Goal: Task Accomplishment & Management: Manage account settings

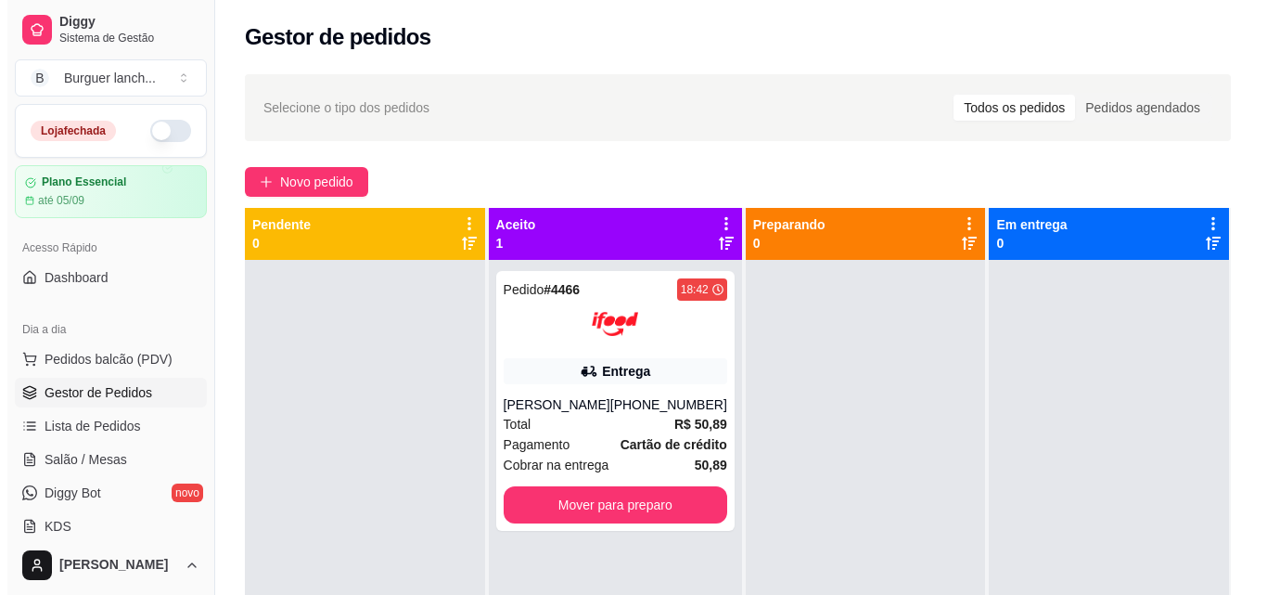
scroll to position [52, 0]
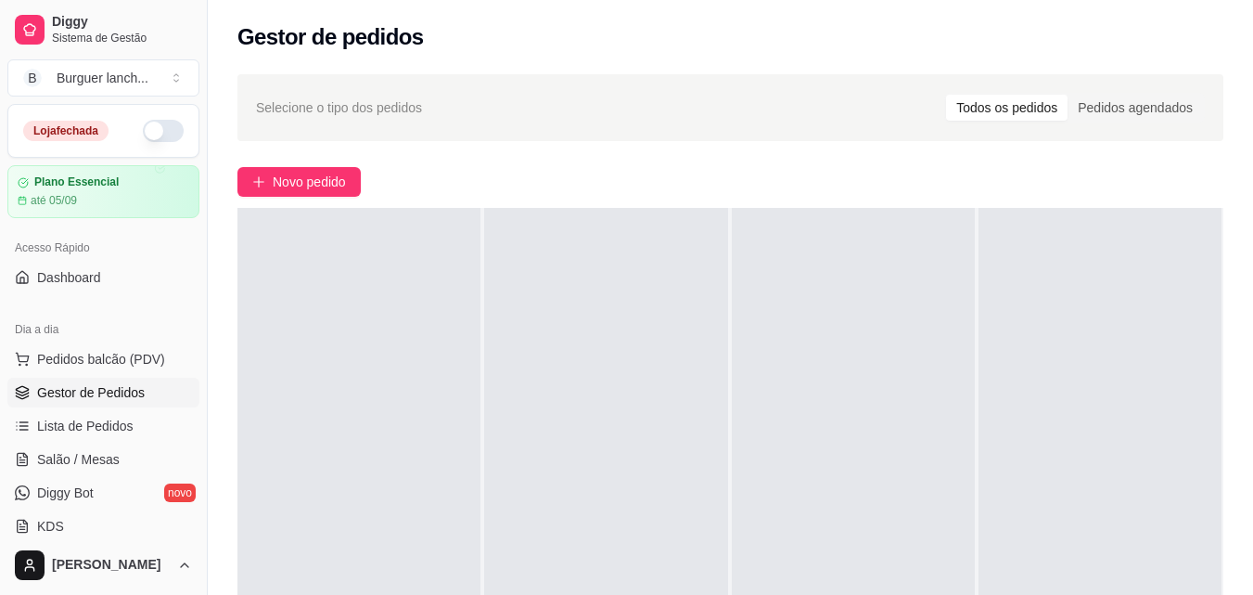
click at [156, 126] on button "button" at bounding box center [163, 131] width 41 height 22
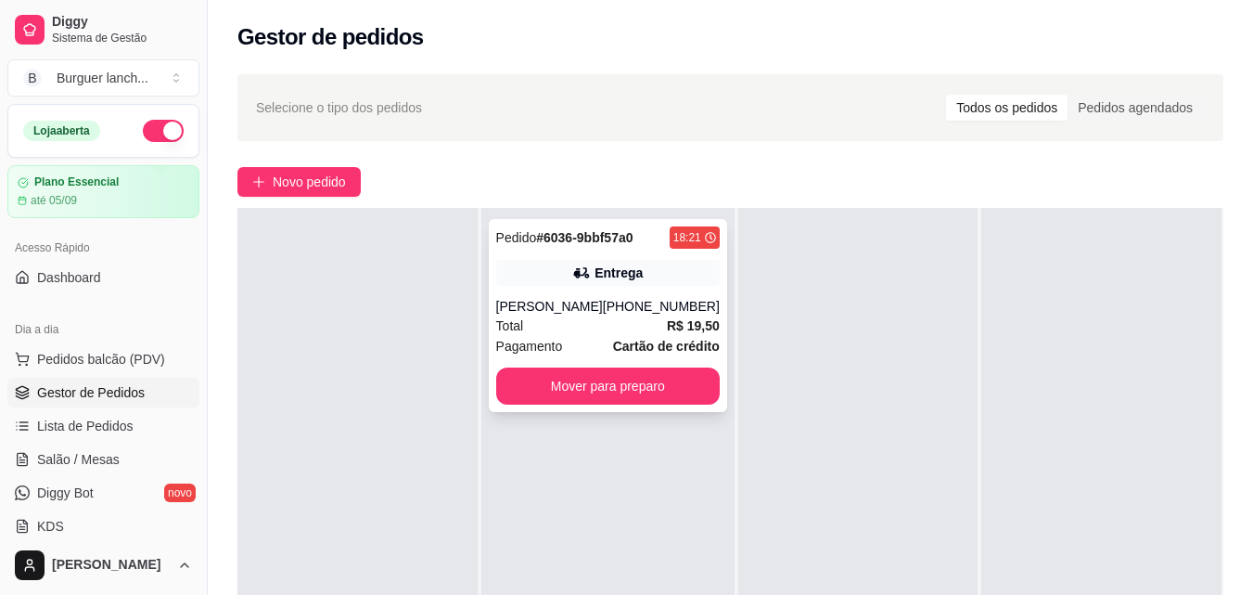
click at [631, 296] on div "Pedido # 6036-9bbf57a0 18:21 Entrega Karoline [PHONE_NUMBER] Total R$ 19,50 Pag…" at bounding box center [608, 315] width 238 height 193
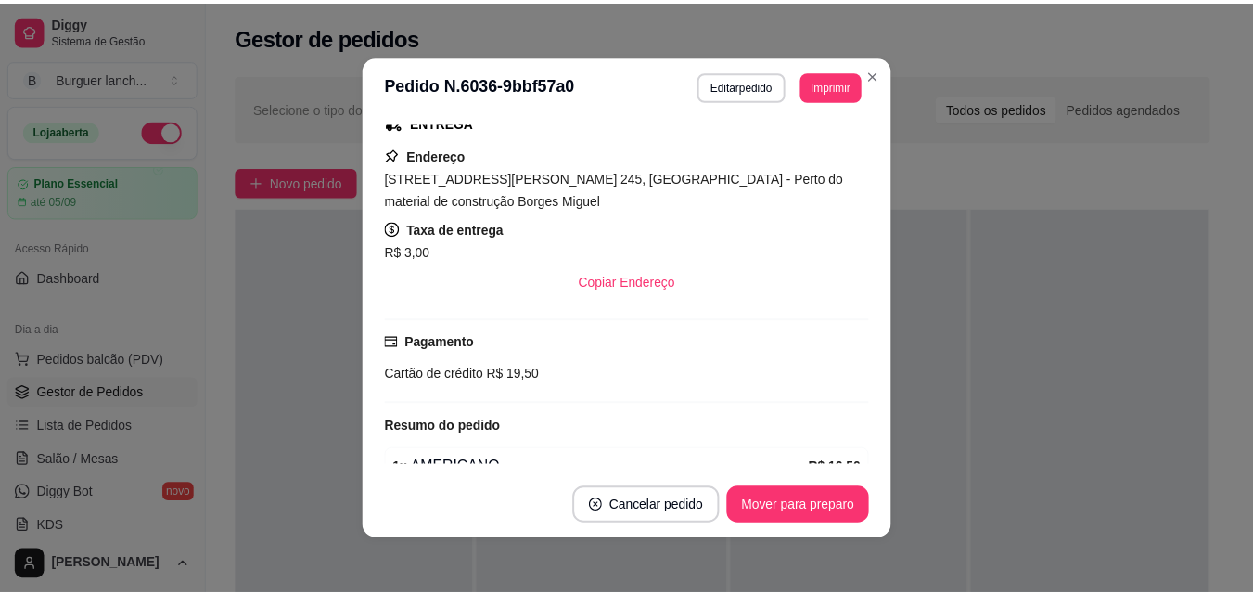
scroll to position [371, 0]
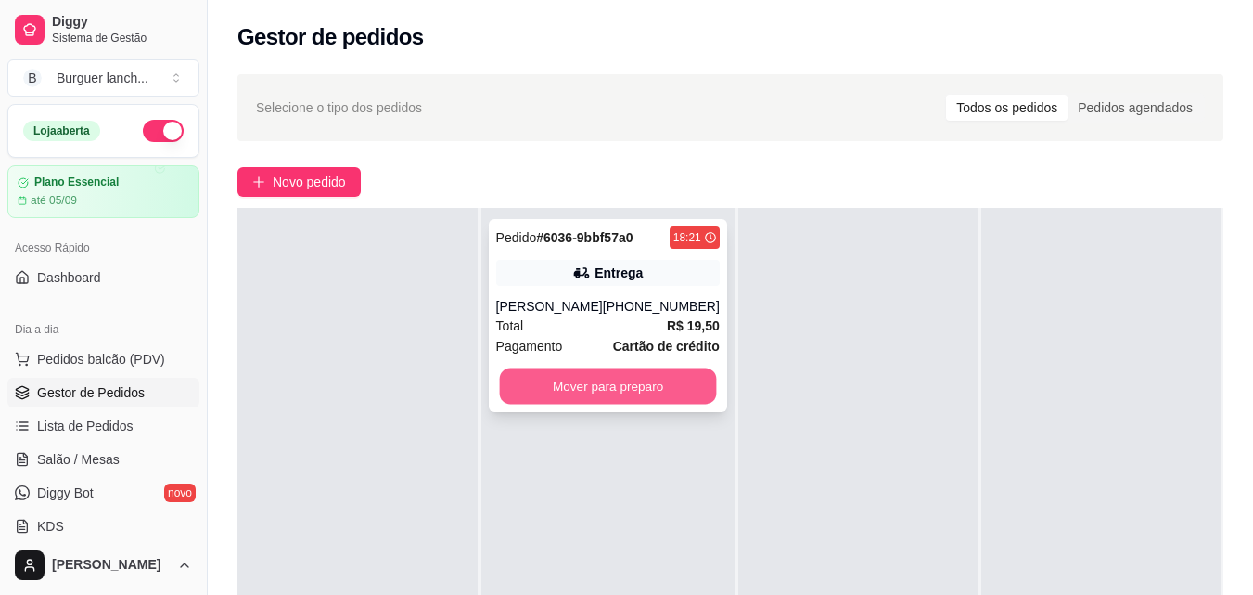
click at [552, 392] on button "Mover para preparo" at bounding box center [607, 386] width 217 height 36
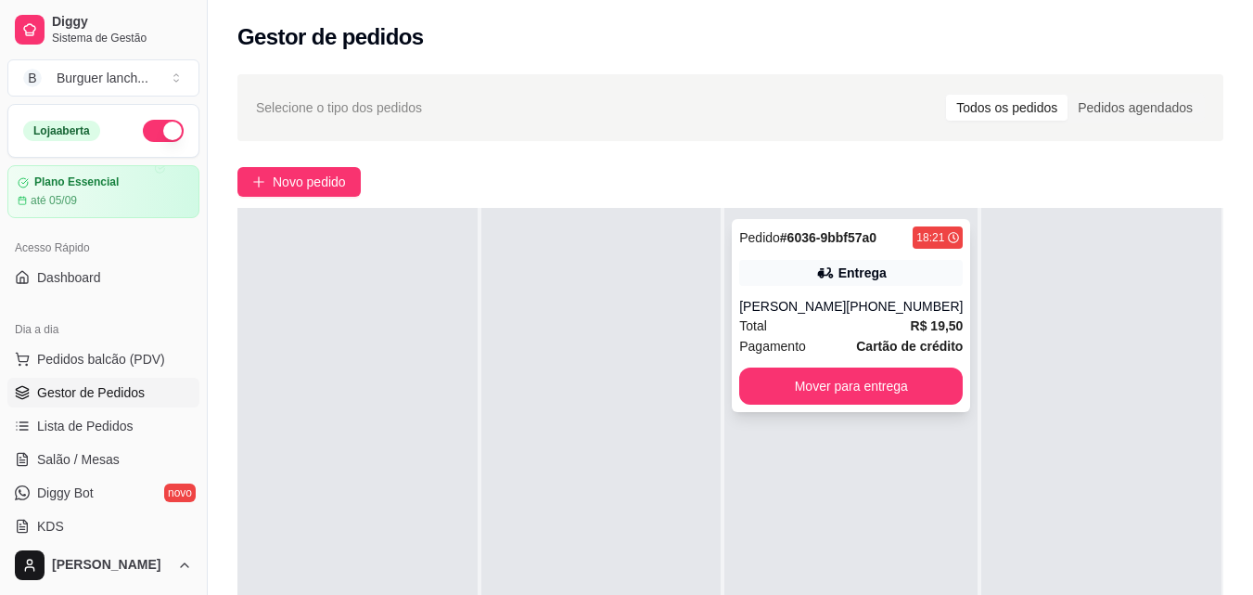
click at [849, 287] on div "Pedido # 6036-9bbf57a0 18:21 Entrega Karoline [PHONE_NUMBER] Total R$ 19,50 Pag…" at bounding box center [851, 315] width 238 height 193
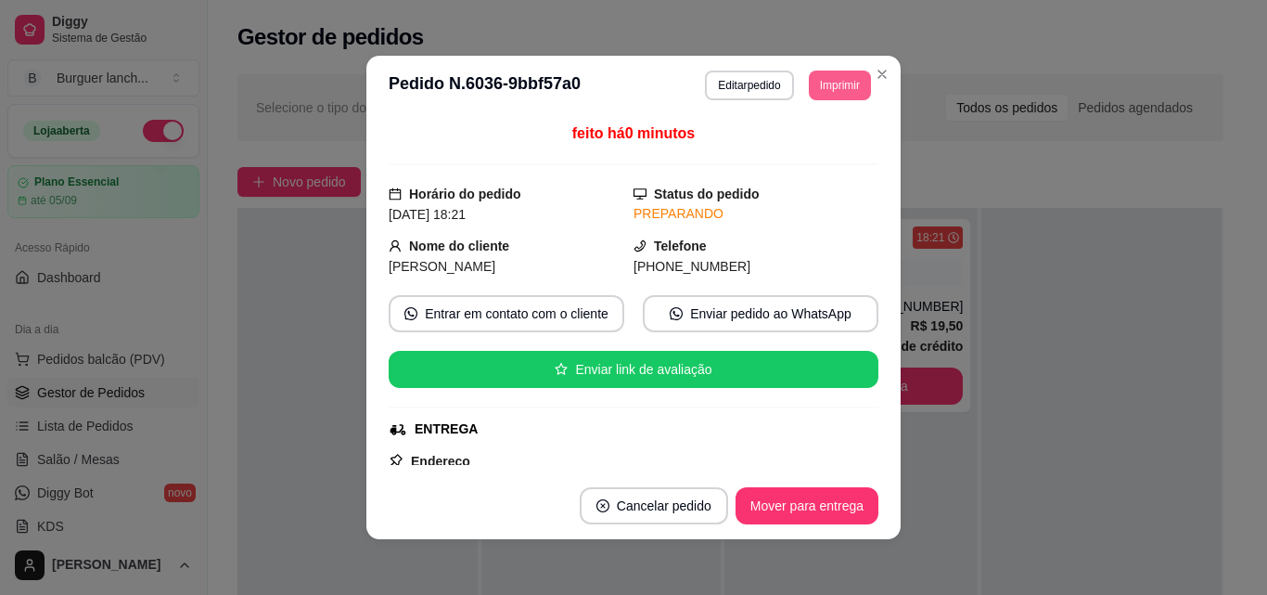
click at [843, 76] on button "Imprimir" at bounding box center [840, 86] width 62 height 30
click at [802, 153] on button "Impressora" at bounding box center [799, 149] width 130 height 29
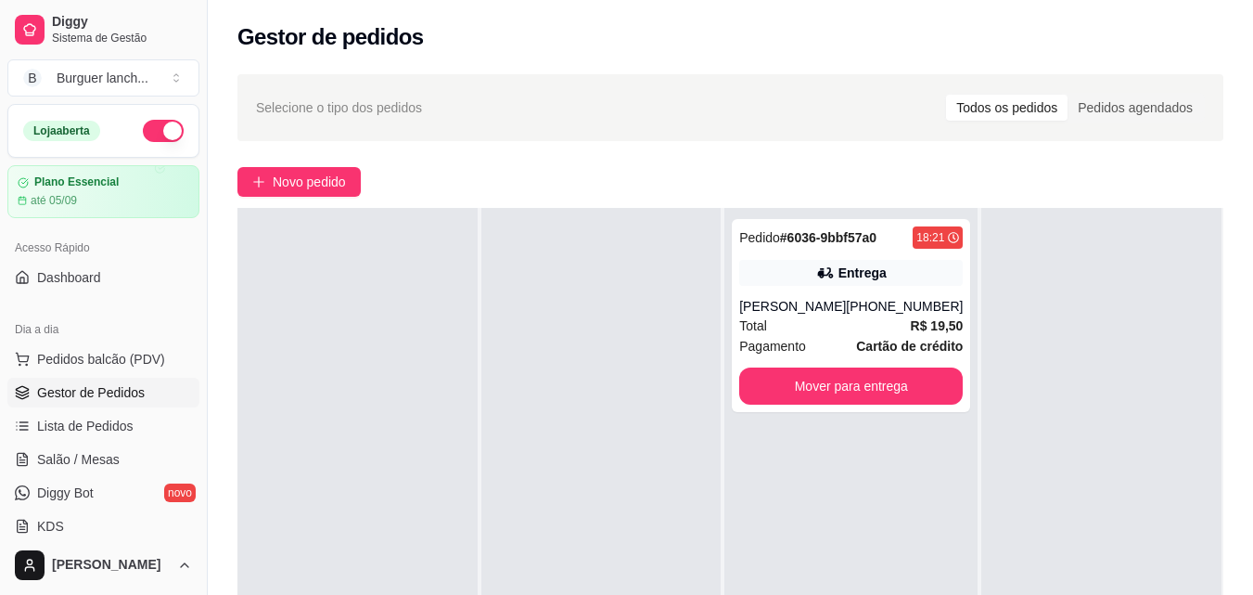
scroll to position [283, 0]
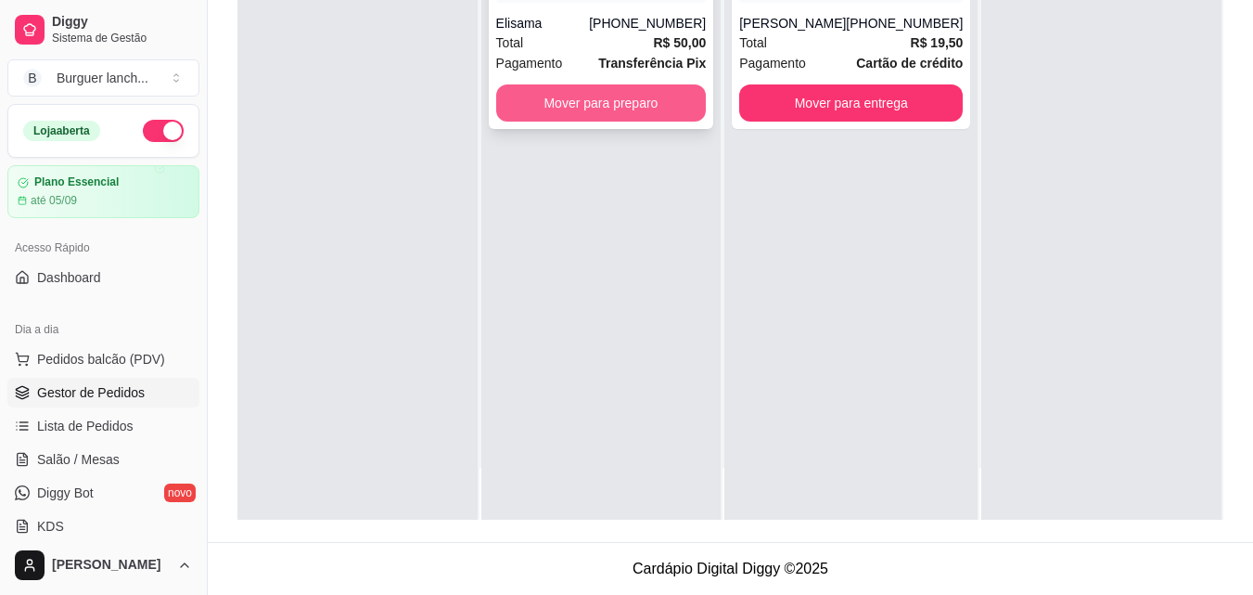
click at [599, 109] on button "Mover para preparo" at bounding box center [601, 102] width 211 height 37
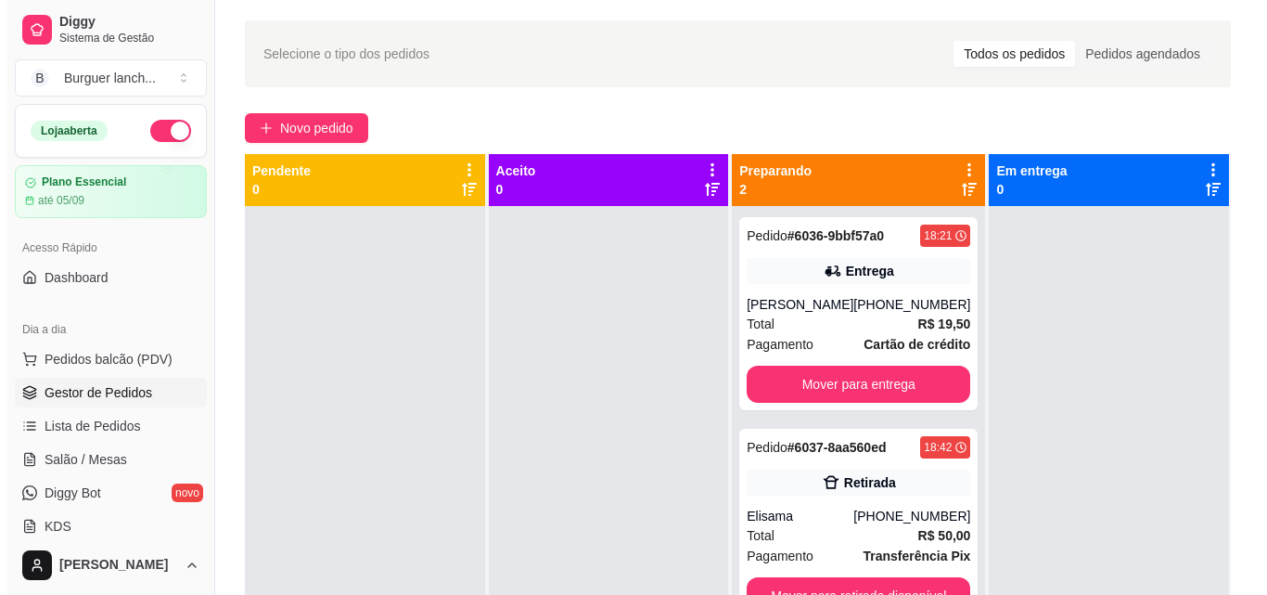
scroll to position [5, 0]
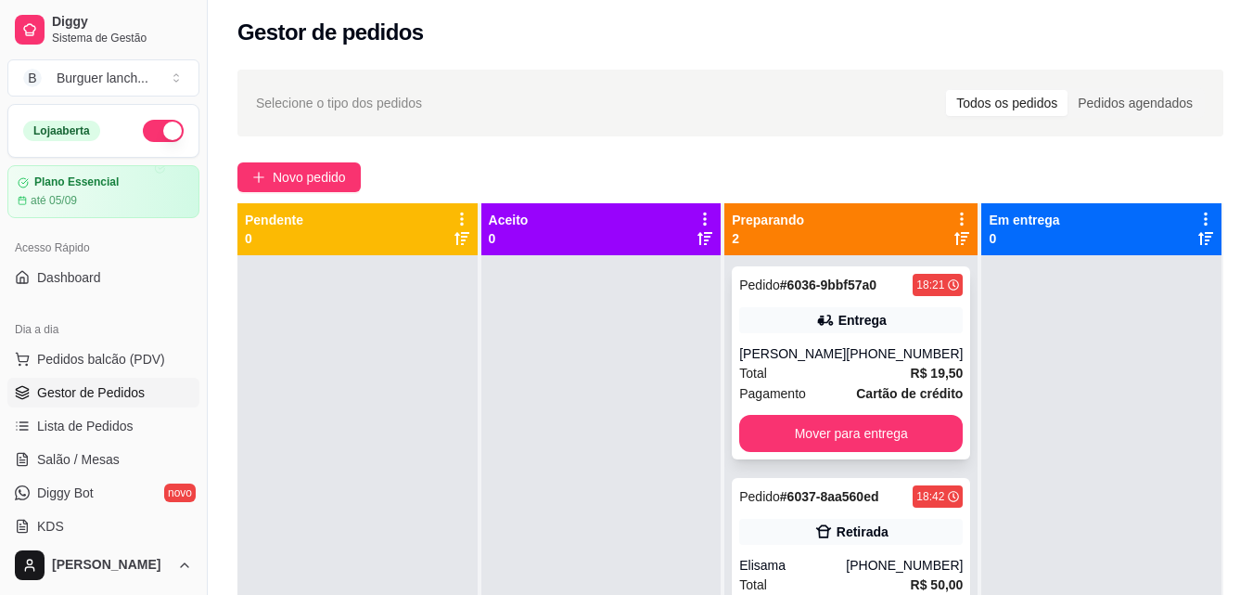
click at [839, 314] on div "Entrega" at bounding box center [863, 320] width 48 height 19
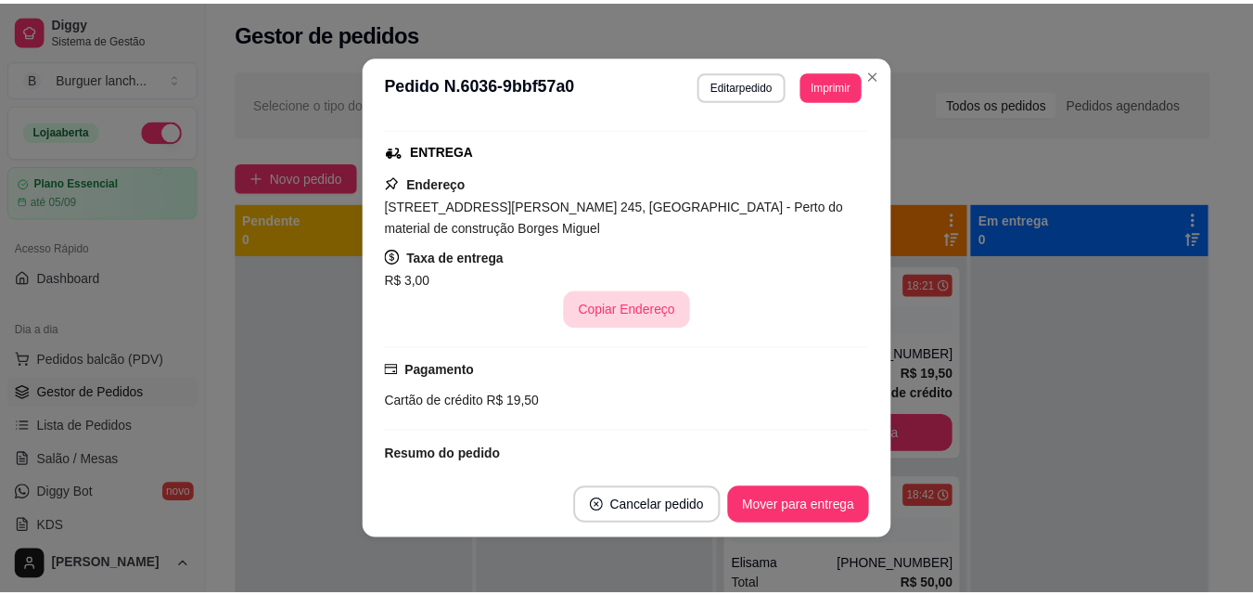
scroll to position [371, 0]
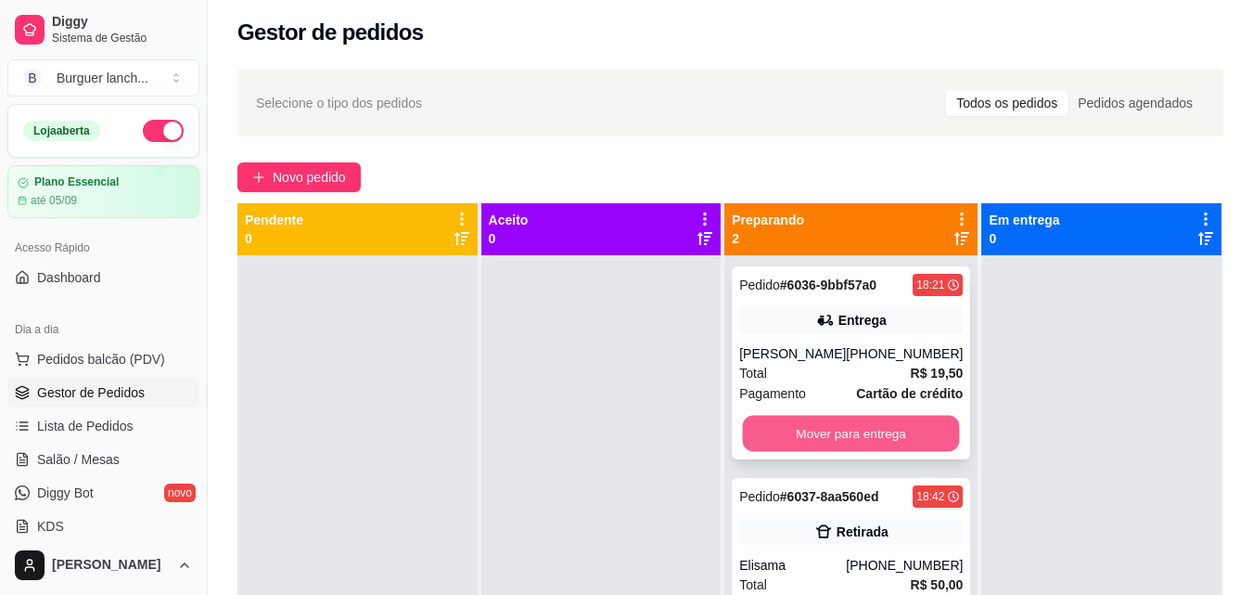
click at [765, 436] on button "Mover para entrega" at bounding box center [851, 434] width 217 height 36
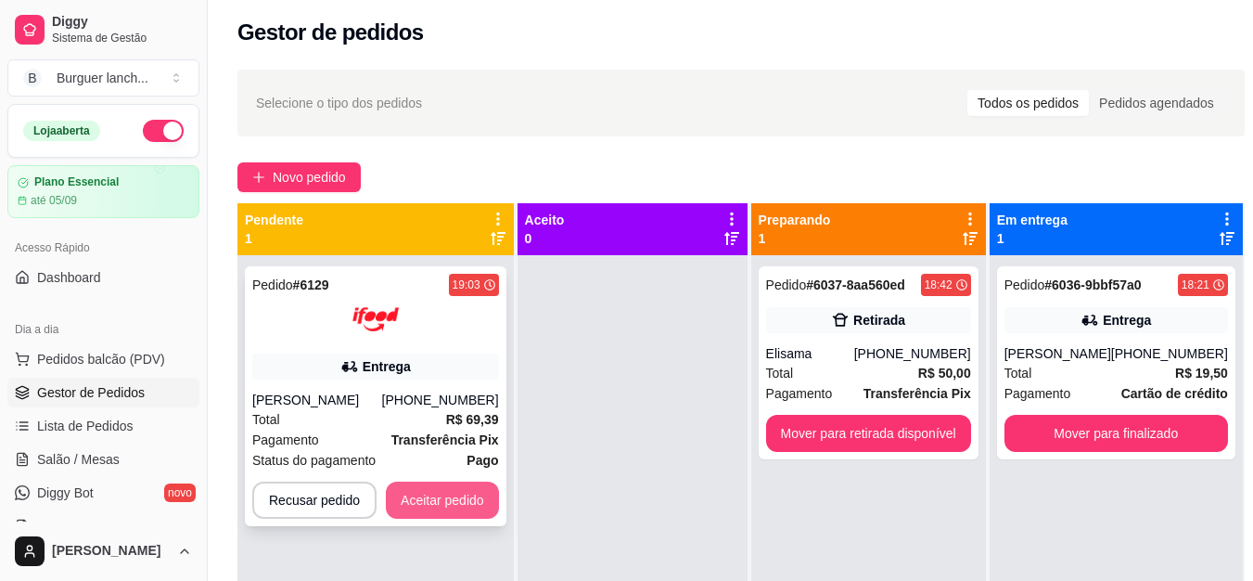
click at [463, 515] on button "Aceitar pedido" at bounding box center [442, 499] width 113 height 37
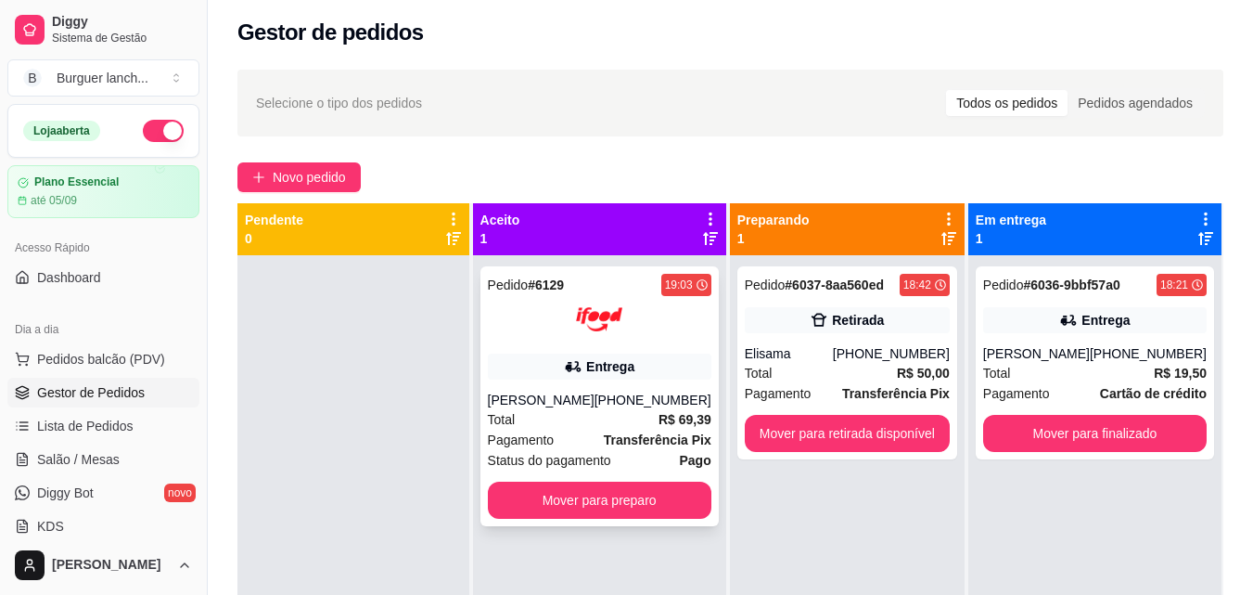
click at [631, 362] on div "Entrega" at bounding box center [610, 366] width 48 height 19
click at [582, 491] on button "Mover para preparo" at bounding box center [600, 499] width 224 height 37
click at [826, 442] on button "Mover para retirada disponível" at bounding box center [847, 434] width 199 height 36
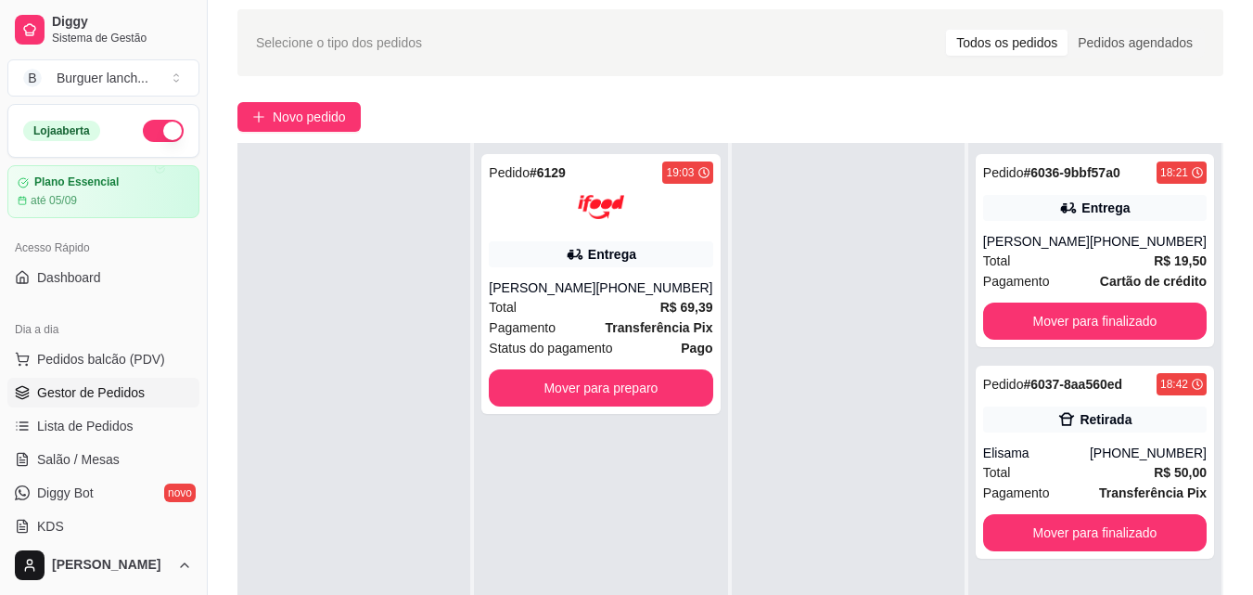
scroll to position [97, 0]
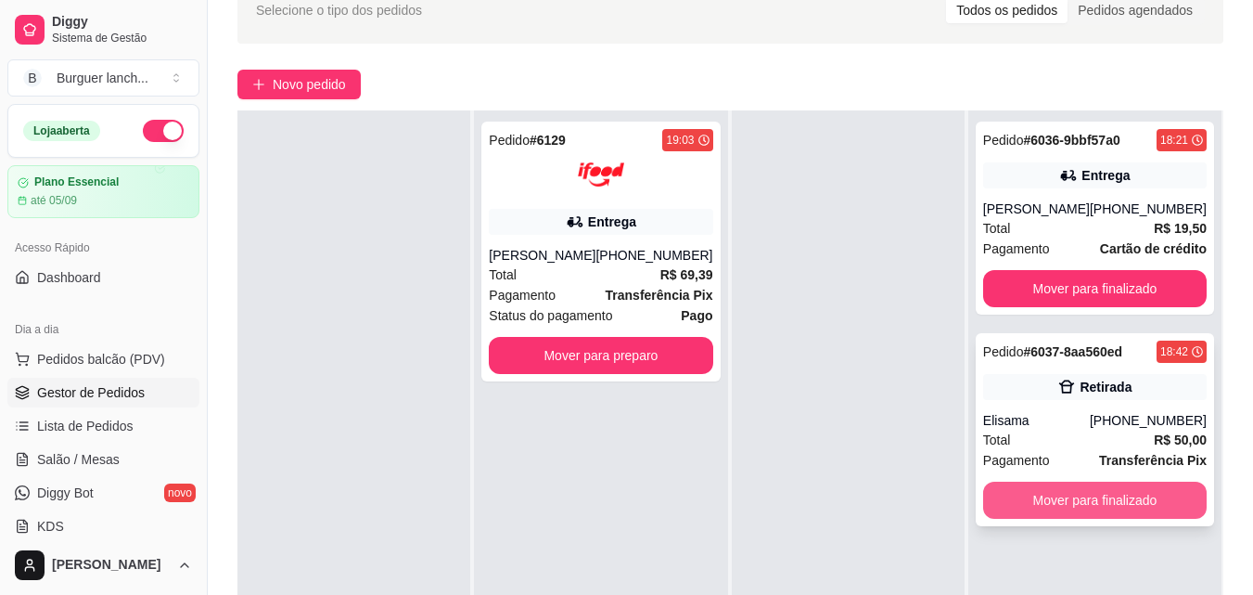
click at [1094, 508] on button "Mover para finalizado" at bounding box center [1095, 499] width 224 height 37
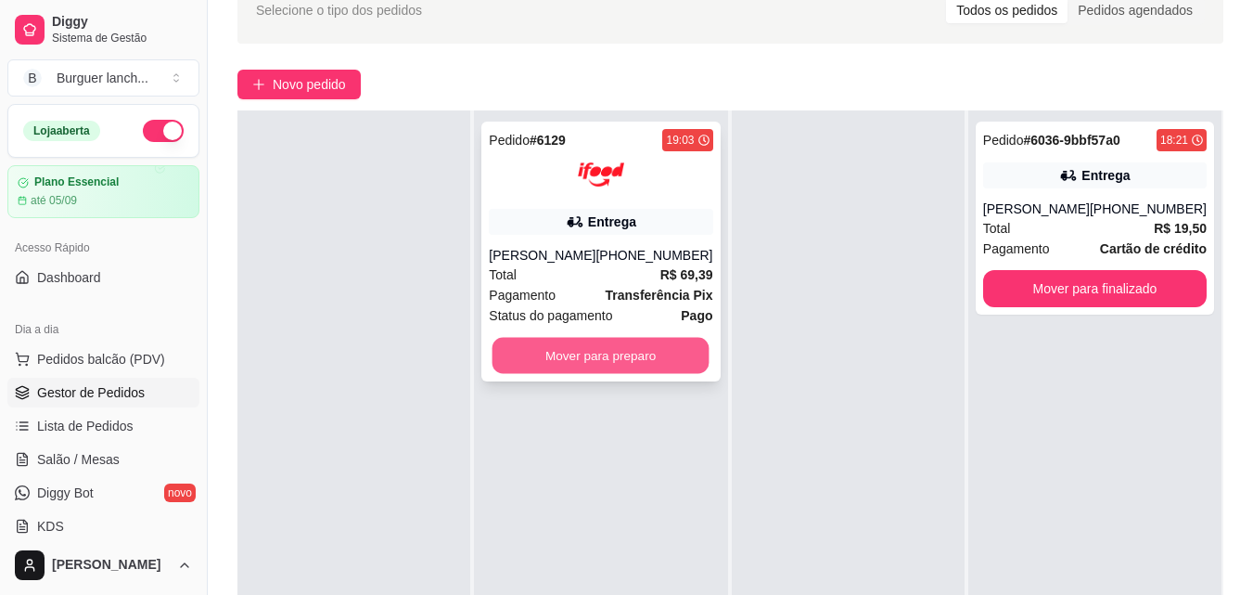
click at [566, 371] on button "Mover para preparo" at bounding box center [601, 356] width 217 height 36
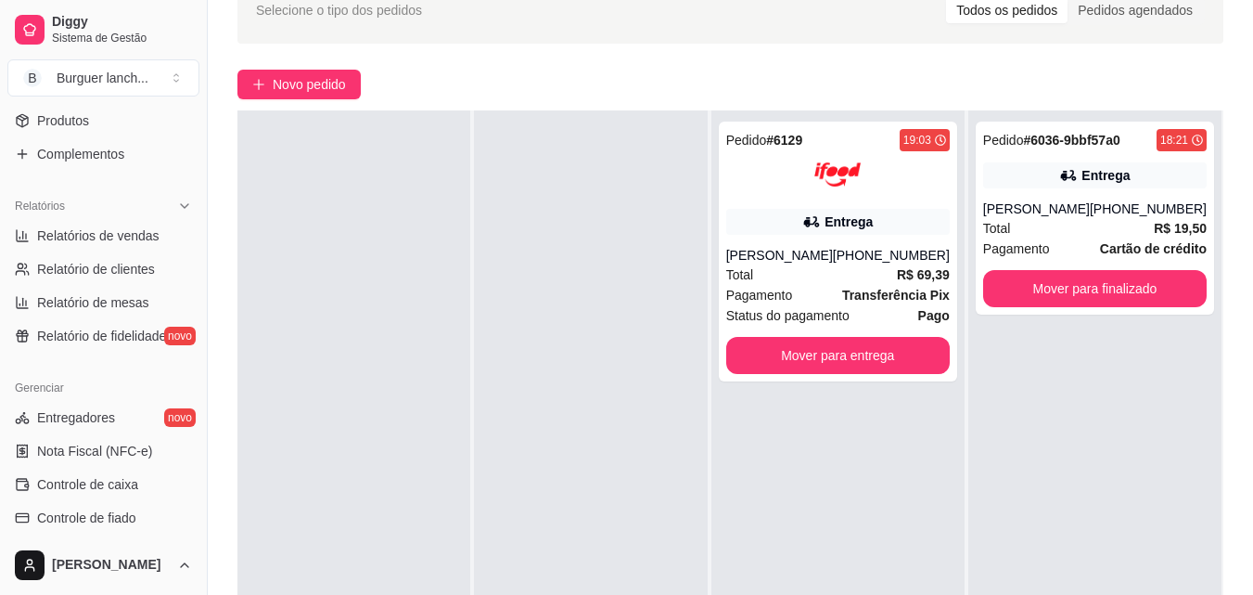
scroll to position [649, 0]
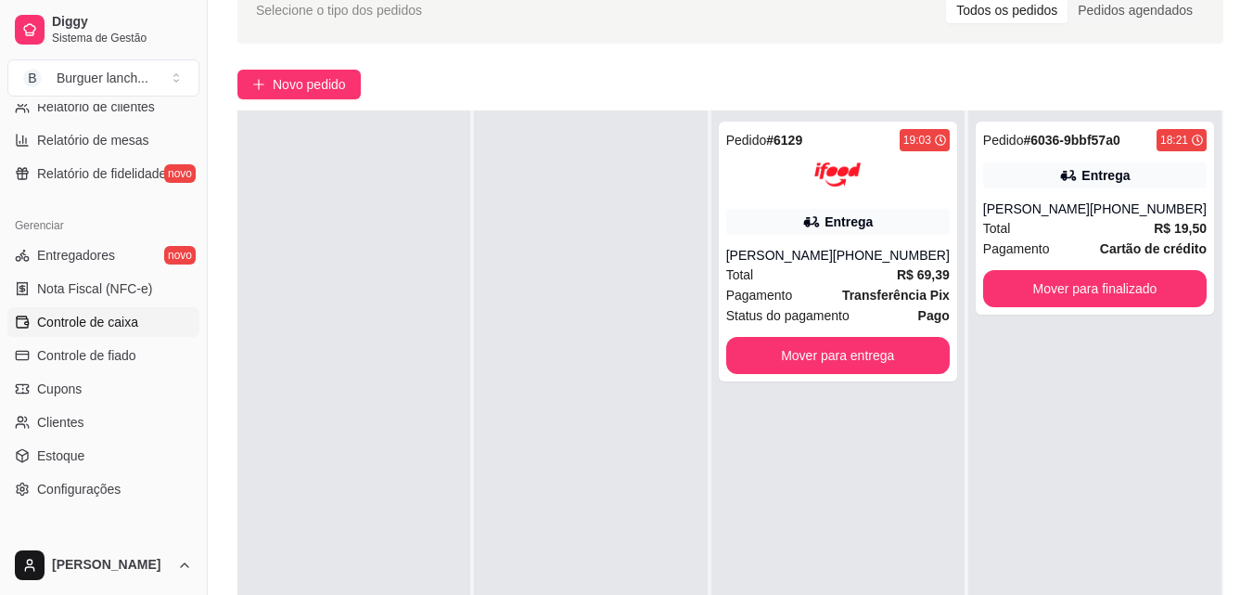
click at [112, 319] on span "Controle de caixa" at bounding box center [87, 322] width 101 height 19
